Goal: Task Accomplishment & Management: Use online tool/utility

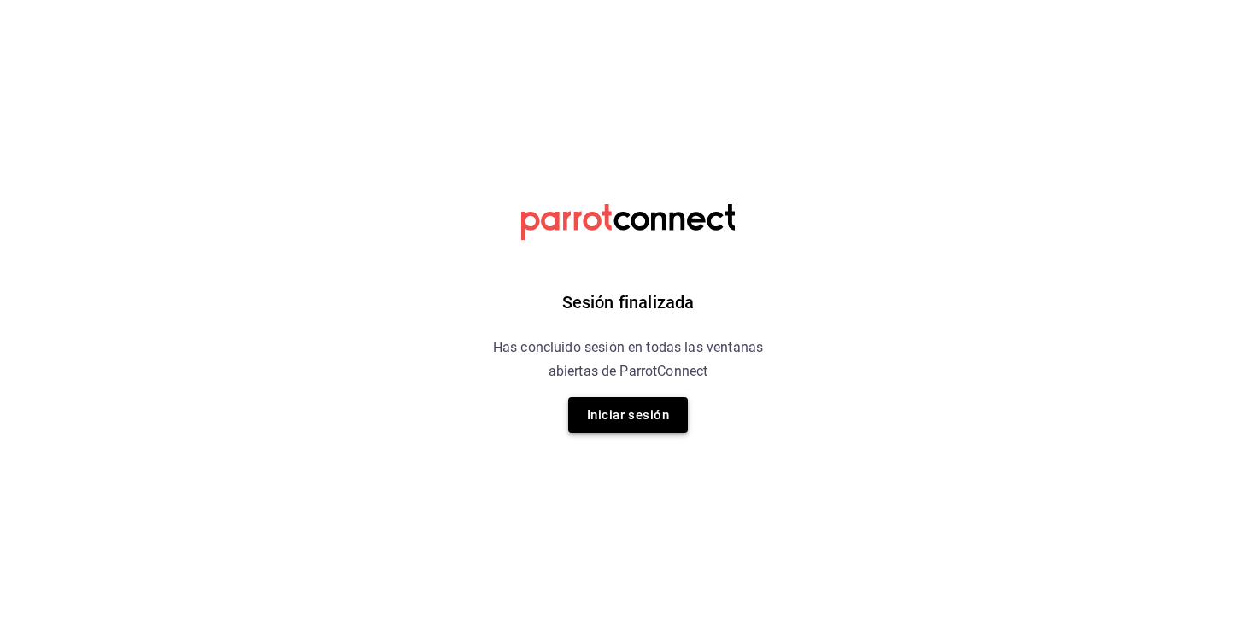
click at [623, 409] on button "Iniciar sesión" at bounding box center [628, 415] width 120 height 36
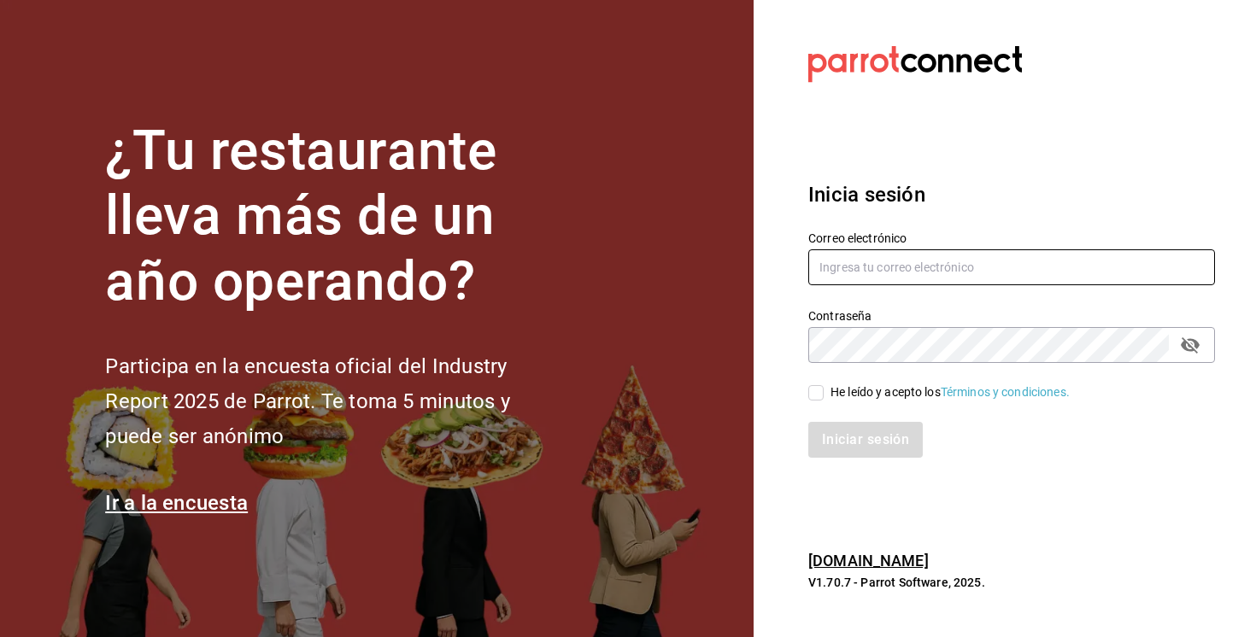
click at [956, 270] on input "text" at bounding box center [1011, 267] width 407 height 36
paste input "direccion@lat25.com.mx"
type input "direccion@lat25.com.mx"
click at [876, 383] on div "He leído y acepto los Términos y condiciones." at bounding box center [1001, 382] width 427 height 39
click at [845, 394] on div "He leído y acepto los Términos y condiciones." at bounding box center [949, 393] width 239 height 18
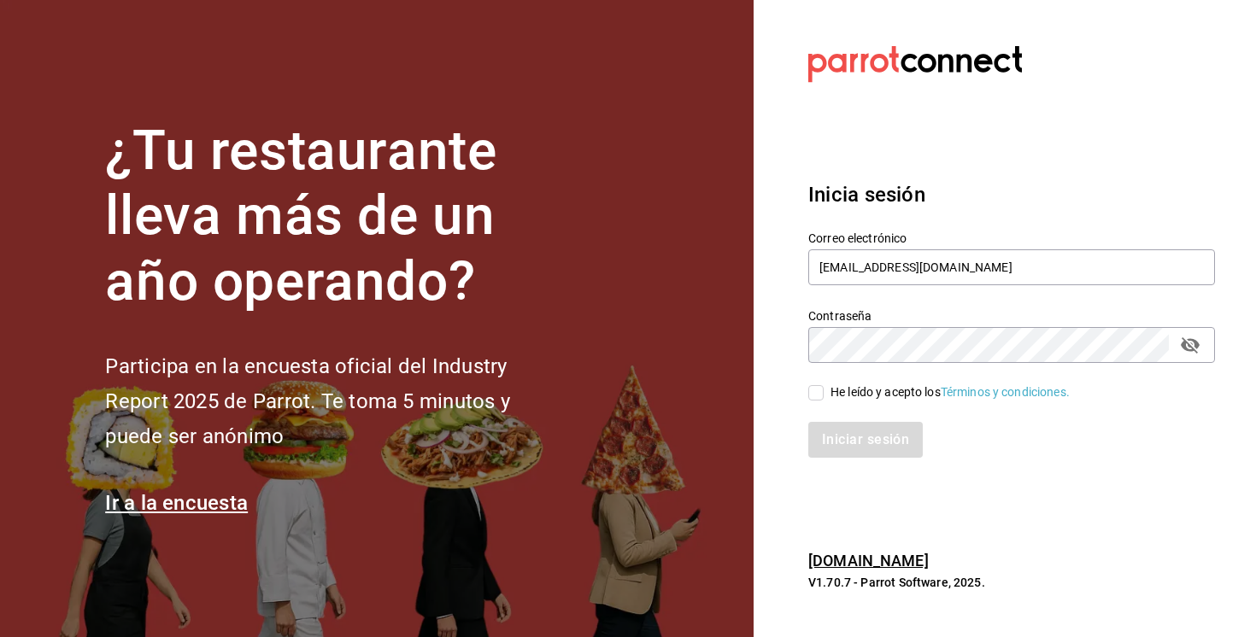
click at [824, 394] on input "He leído y acepto los Términos y condiciones." at bounding box center [815, 392] width 15 height 15
checkbox input "true"
click at [841, 423] on button "Iniciar sesión" at bounding box center [866, 440] width 116 height 36
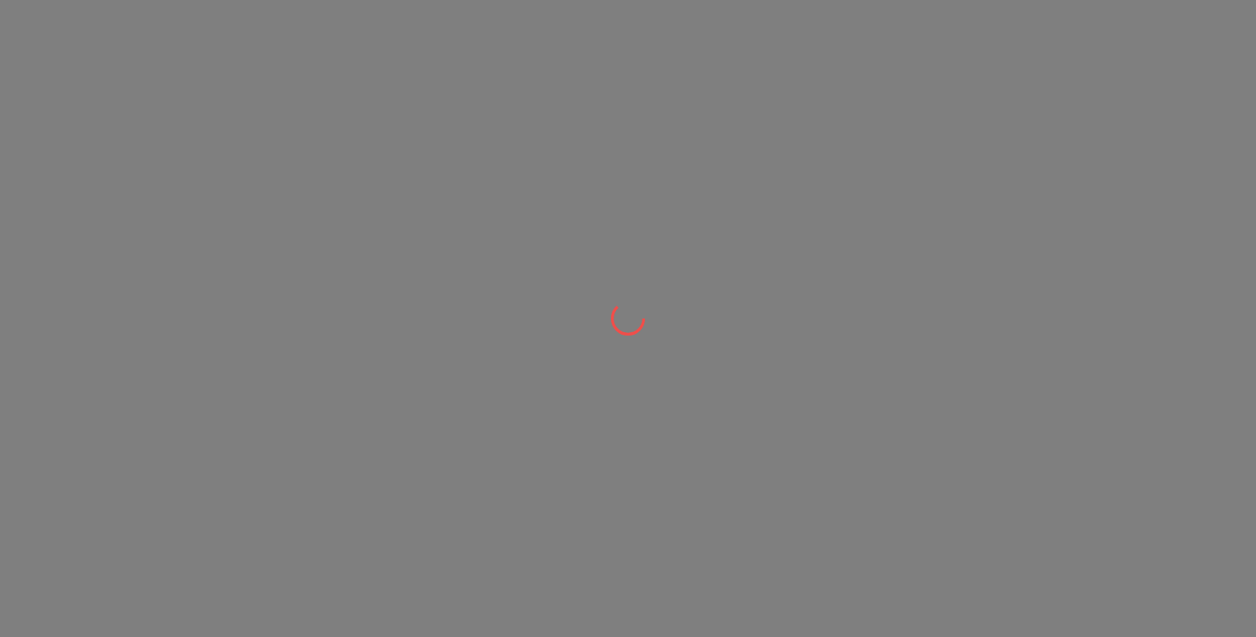
click at [879, 196] on div at bounding box center [628, 318] width 1256 height 637
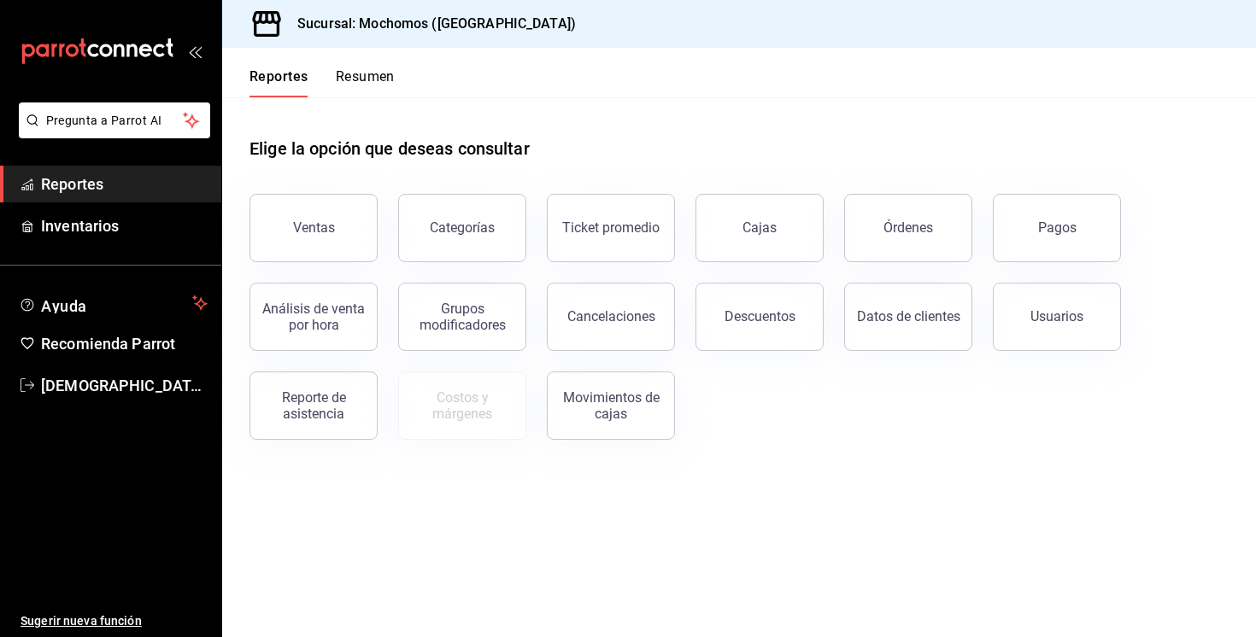
click at [409, 24] on h3 "Sucursal: Mochomos ([GEOGRAPHIC_DATA])" at bounding box center [430, 24] width 292 height 21
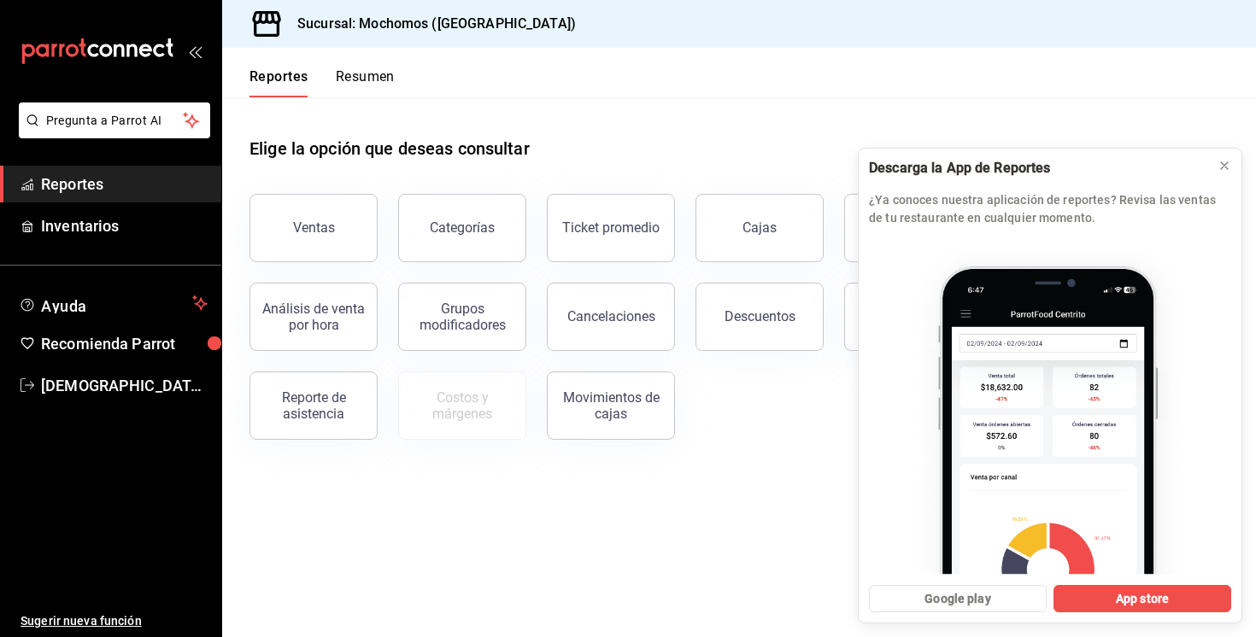
click at [485, 44] on div "Sucursal: Mochomos ([GEOGRAPHIC_DATA])" at bounding box center [409, 24] width 347 height 48
click at [444, 33] on h3 "Sucursal: Mochomos ([GEOGRAPHIC_DATA])" at bounding box center [430, 24] width 292 height 21
click at [1227, 166] on icon at bounding box center [1224, 166] width 14 height 14
